Goal: Check status: Check status

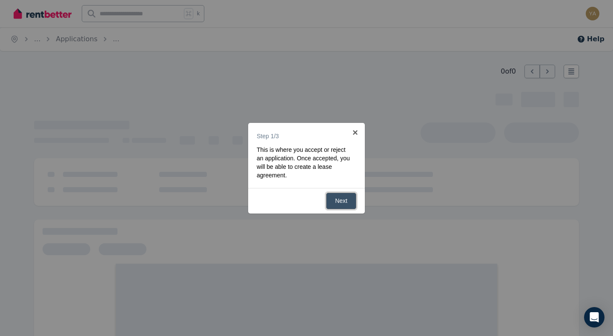
click at [342, 200] on link "Next" at bounding box center [341, 201] width 30 height 17
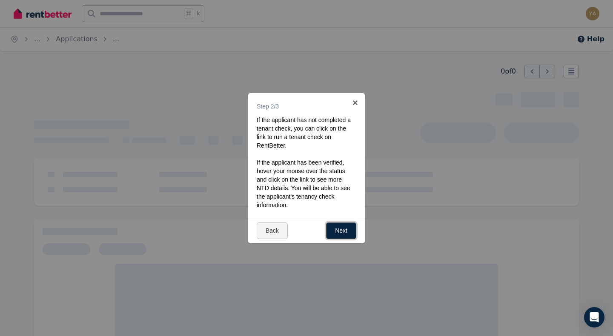
scroll to position [33, 0]
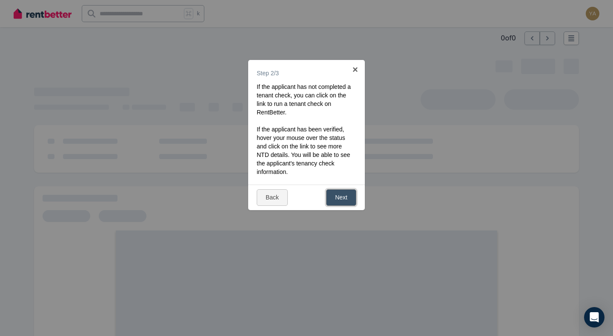
click at [337, 199] on link "Next" at bounding box center [341, 197] width 30 height 17
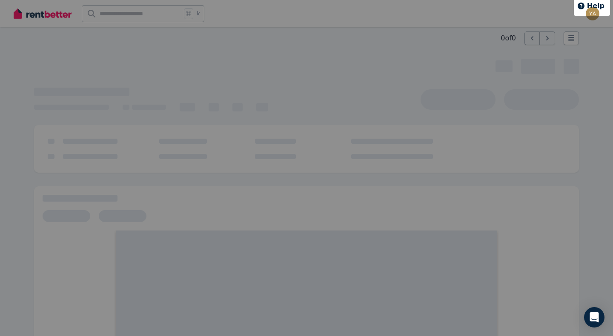
scroll to position [0, 0]
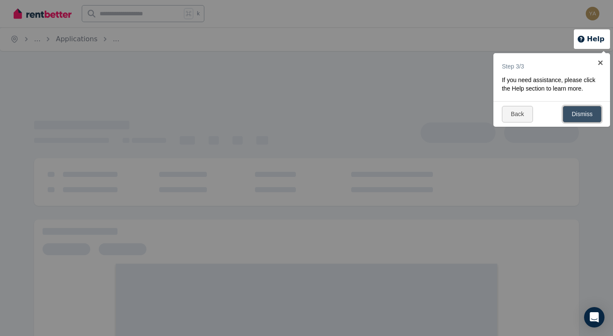
click at [584, 112] on link "Dismiss" at bounding box center [582, 114] width 39 height 17
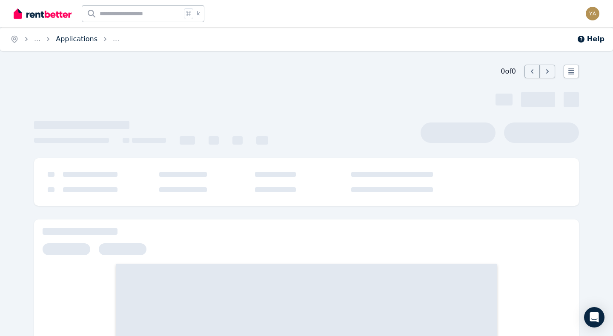
click at [74, 41] on link "Applications" at bounding box center [77, 39] width 42 height 8
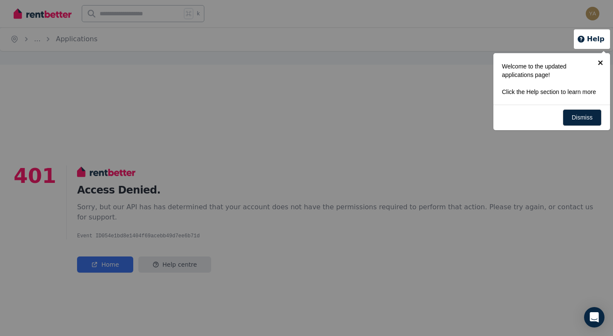
click at [600, 62] on link "×" at bounding box center [600, 62] width 19 height 19
